Goal: Task Accomplishment & Management: Manage account settings

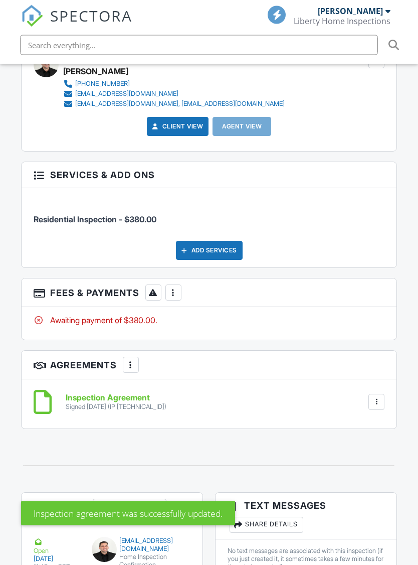
scroll to position [1244, 0]
click at [174, 288] on div at bounding box center [174, 293] width 10 height 10
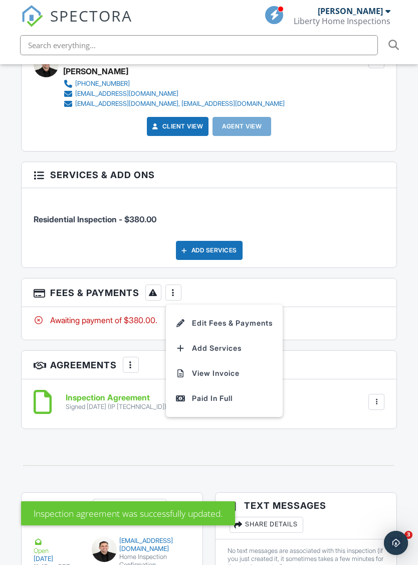
scroll to position [0, 0]
click at [212, 392] on div "Paid In Full" at bounding box center [224, 398] width 97 height 12
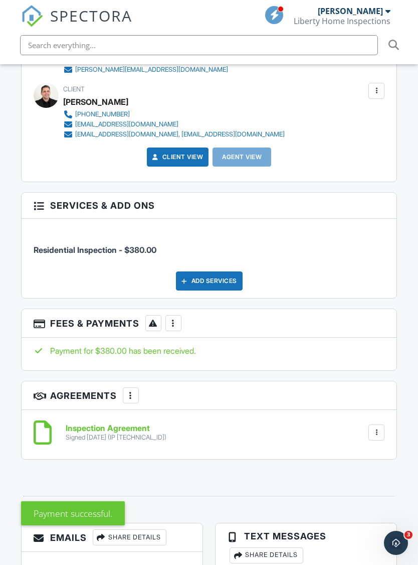
click at [174, 318] on div at bounding box center [174, 323] width 10 height 10
click at [216, 341] on li "Edit Fees & Payments" at bounding box center [224, 353] width 105 height 25
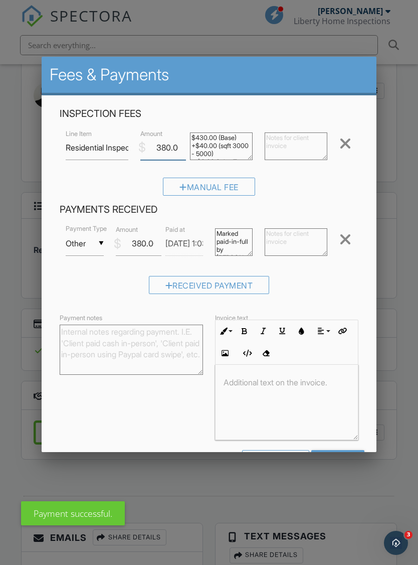
click at [168, 148] on input "380.00" at bounding box center [163, 147] width 46 height 25
type input "392.00"
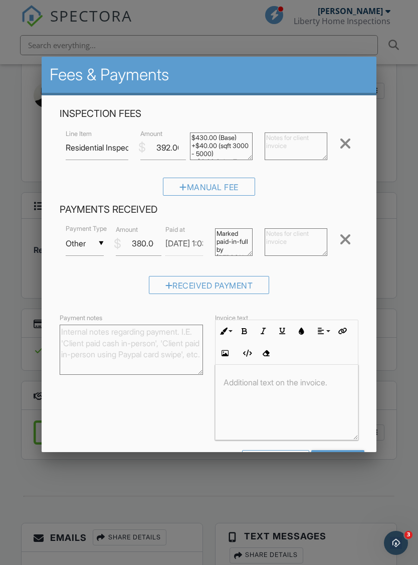
click at [341, 290] on div "Received Payment" at bounding box center [209, 289] width 299 height 26
click at [343, 455] on input "Save" at bounding box center [338, 459] width 53 height 18
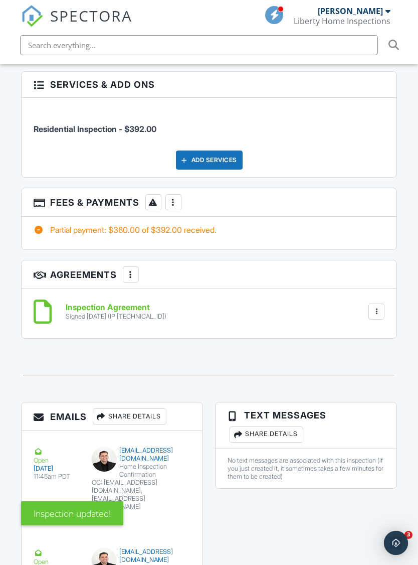
click at [173, 197] on div at bounding box center [174, 202] width 10 height 10
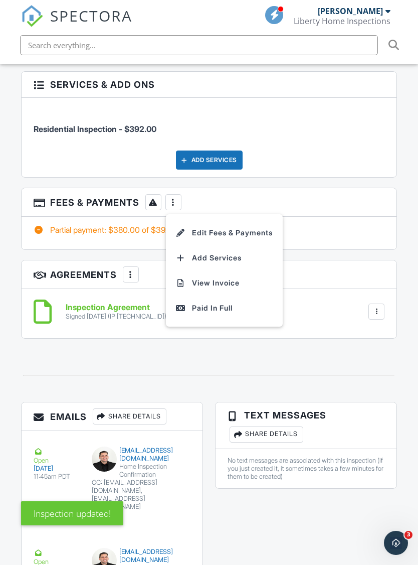
click at [220, 302] on div "Paid In Full" at bounding box center [224, 308] width 97 height 12
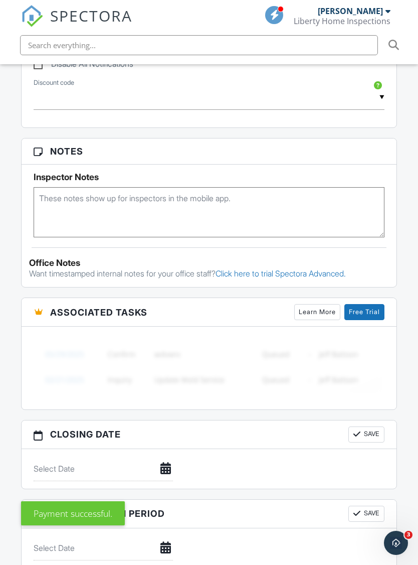
scroll to position [724, 0]
